Goal: Information Seeking & Learning: Learn about a topic

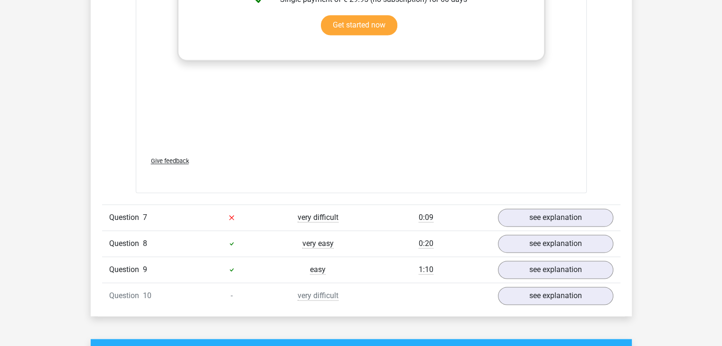
scroll to position [1336, 0]
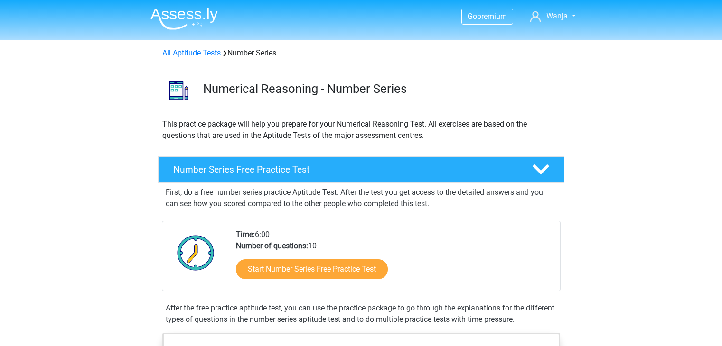
scroll to position [516, 0]
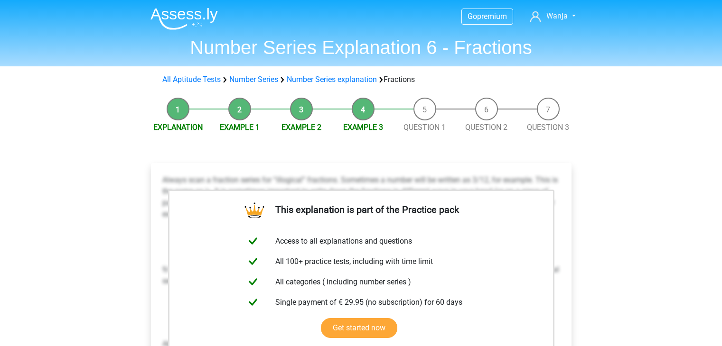
scroll to position [8, 0]
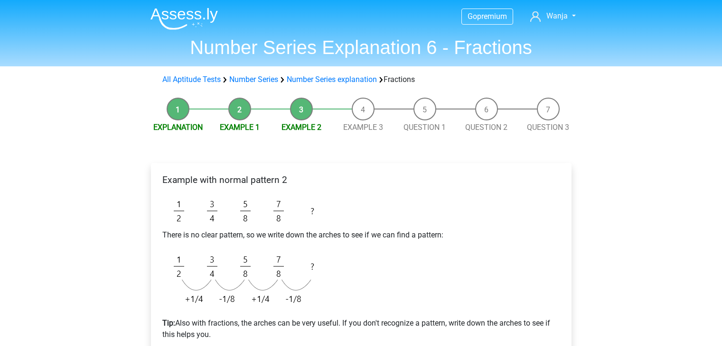
scroll to position [120, 0]
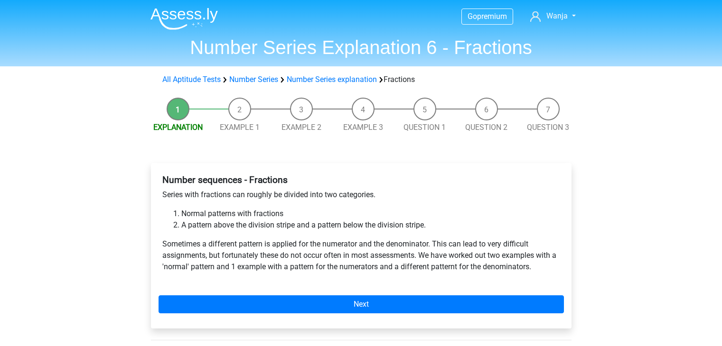
scroll to position [55, 0]
